Goal: Task Accomplishment & Management: Manage account settings

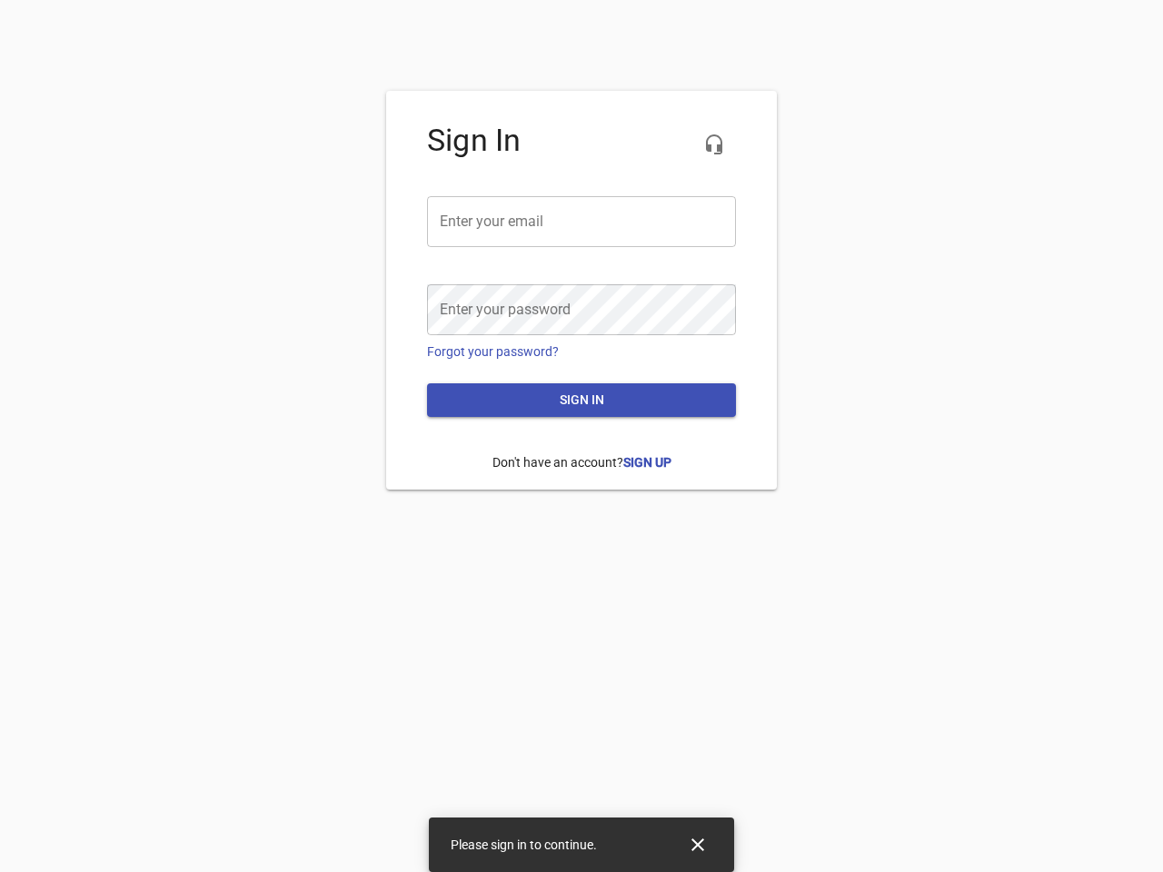
click at [714, 144] on icon "button" at bounding box center [714, 145] width 22 height 22
click at [581, 222] on input "email" at bounding box center [581, 221] width 309 height 51
click at [698, 845] on icon "Close" at bounding box center [697, 845] width 13 height 13
